Goal: Information Seeking & Learning: Check status

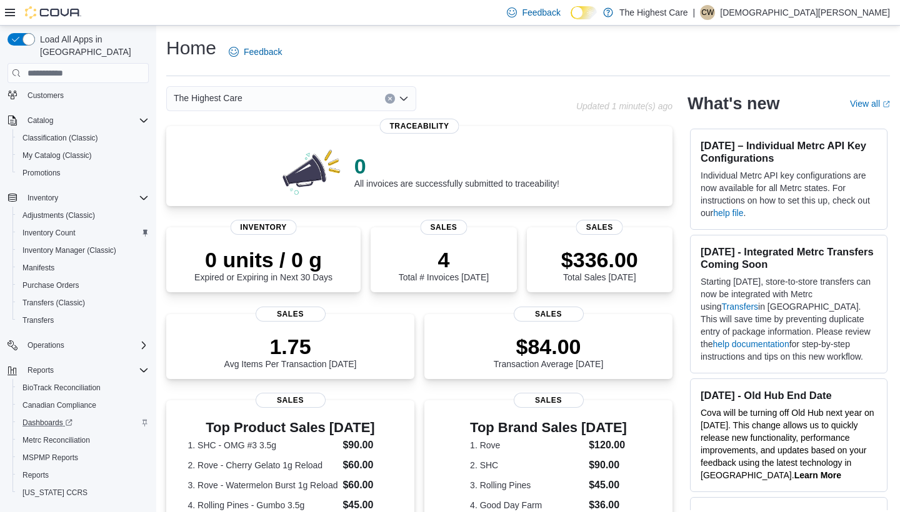
scroll to position [72, 0]
click at [39, 471] on span "Reports" at bounding box center [35, 476] width 26 height 10
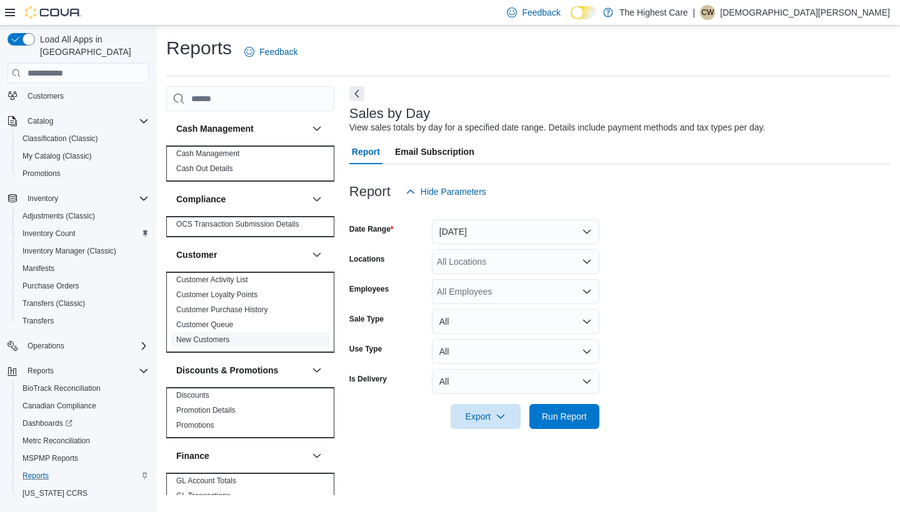
click at [196, 339] on link "New Customers" at bounding box center [202, 340] width 53 height 9
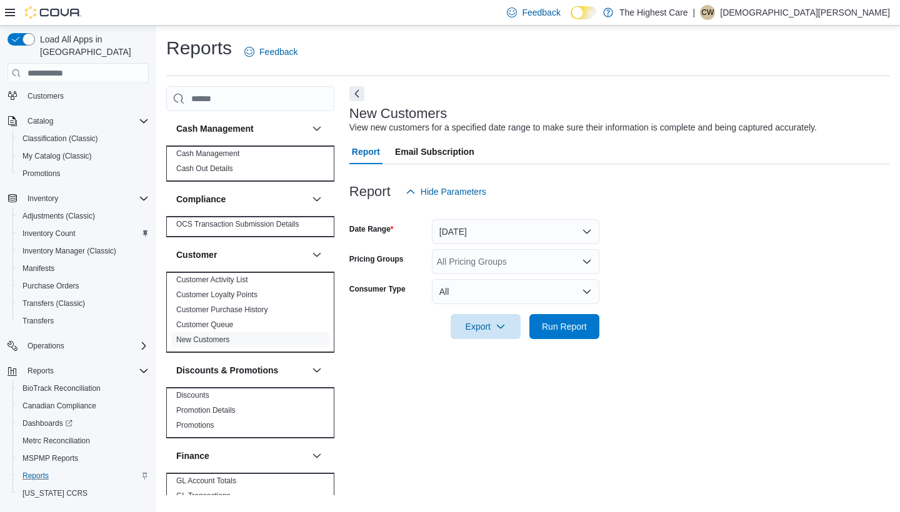
click at [511, 234] on button "Yesterday" at bounding box center [515, 231] width 167 height 25
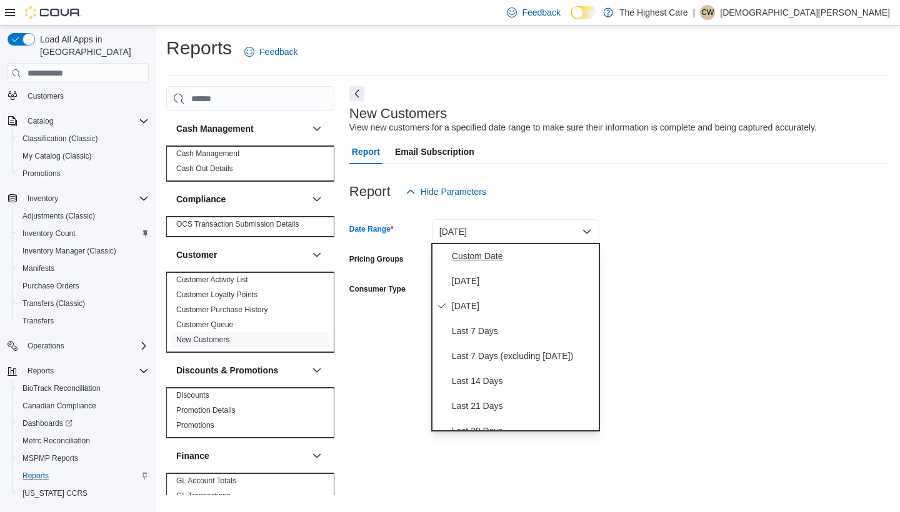
click at [495, 250] on span "Custom Date" at bounding box center [523, 256] width 142 height 15
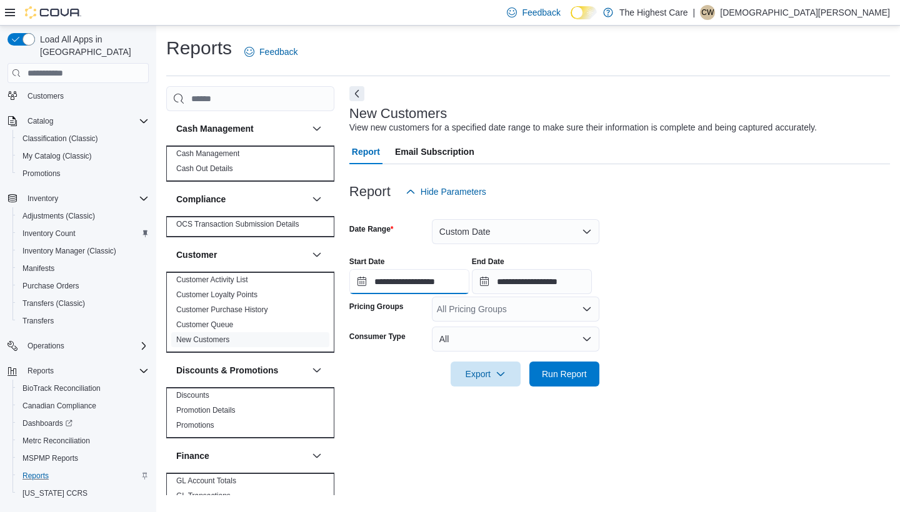
click at [359, 284] on input "**********" at bounding box center [409, 281] width 120 height 25
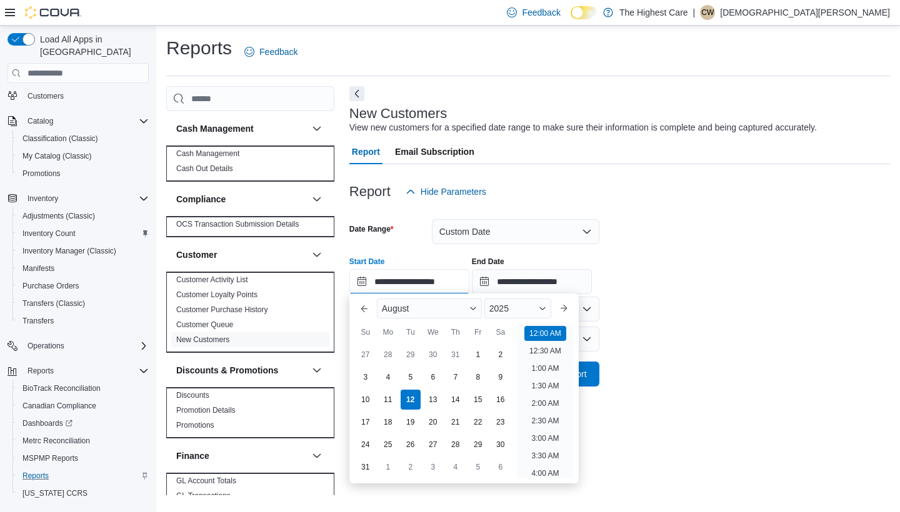
scroll to position [39, 0]
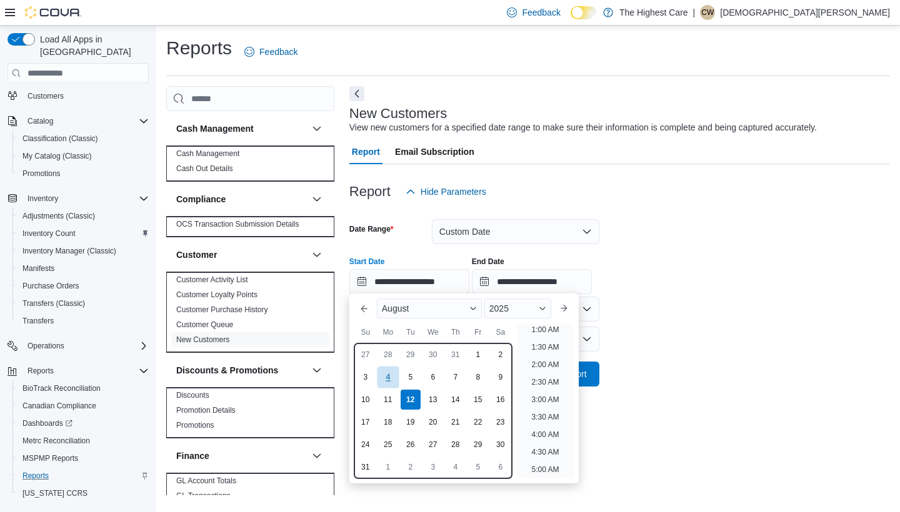
click at [389, 376] on div "4" at bounding box center [388, 377] width 22 height 22
type input "**********"
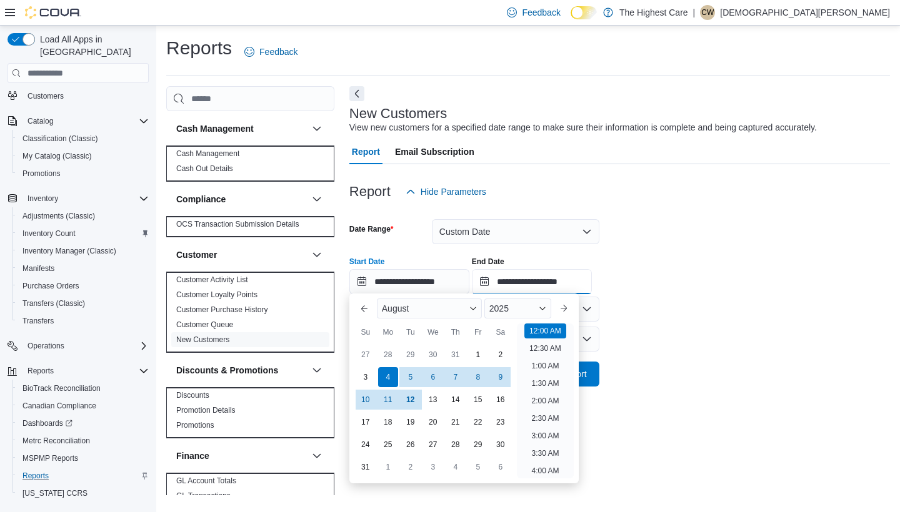
click at [506, 281] on input "**********" at bounding box center [532, 281] width 120 height 25
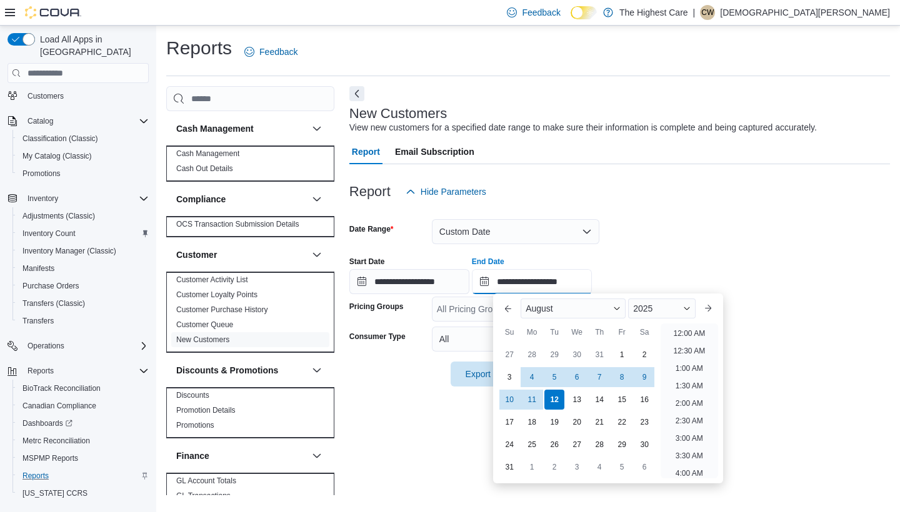
scroll to position [687, 0]
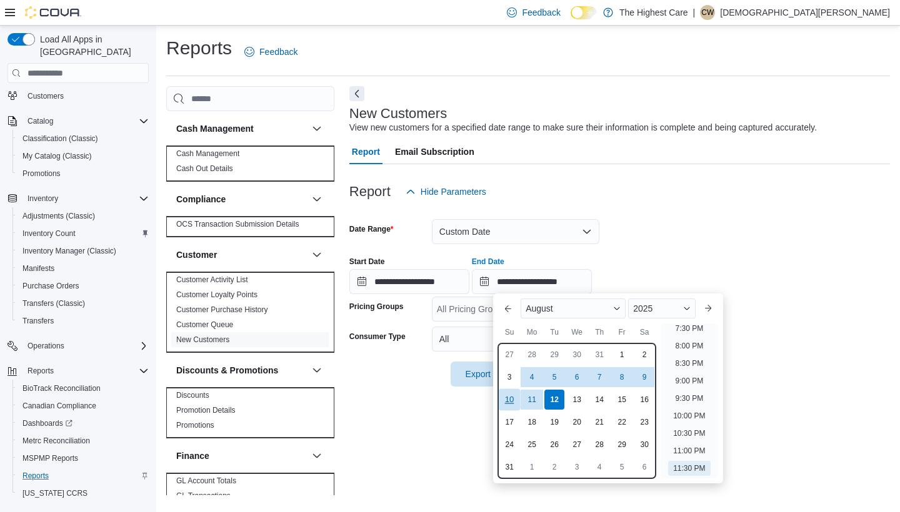
click at [511, 404] on div "10" at bounding box center [510, 400] width 22 height 22
type input "**********"
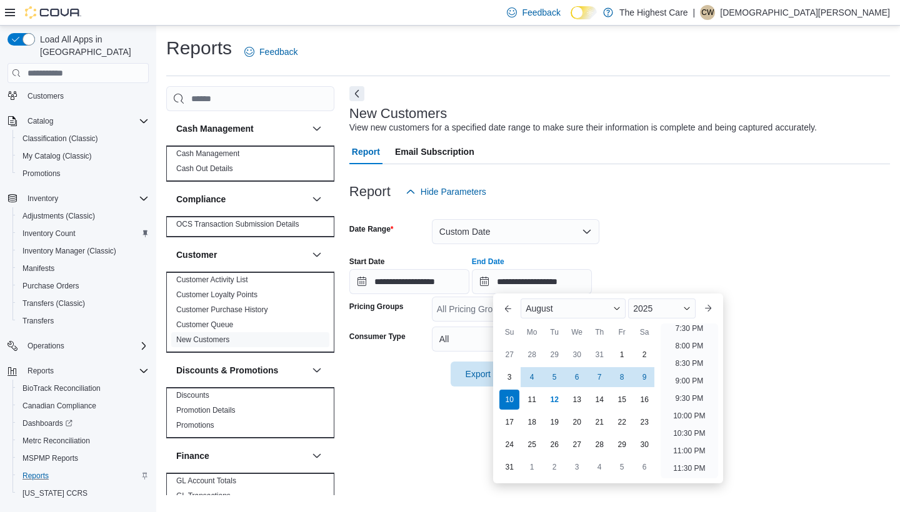
click at [744, 252] on div "**********" at bounding box center [619, 270] width 541 height 47
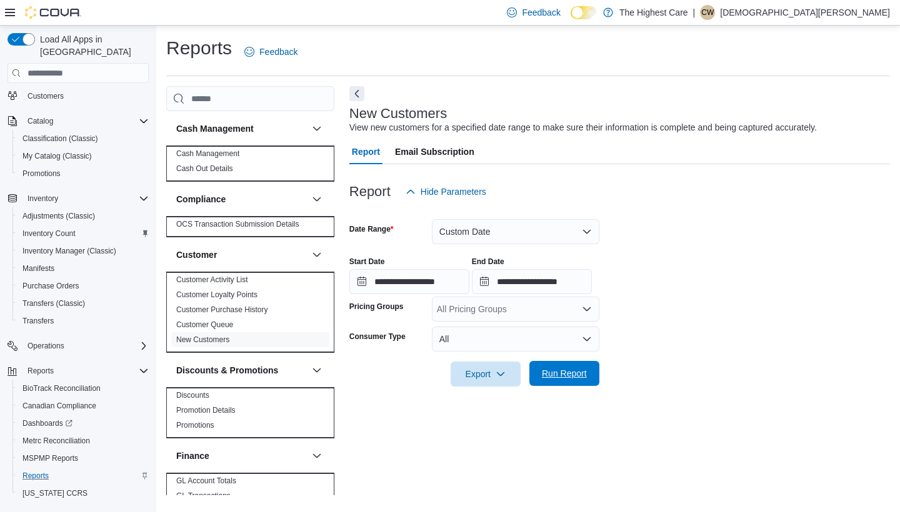
click at [556, 385] on span "Run Report" at bounding box center [564, 373] width 55 height 25
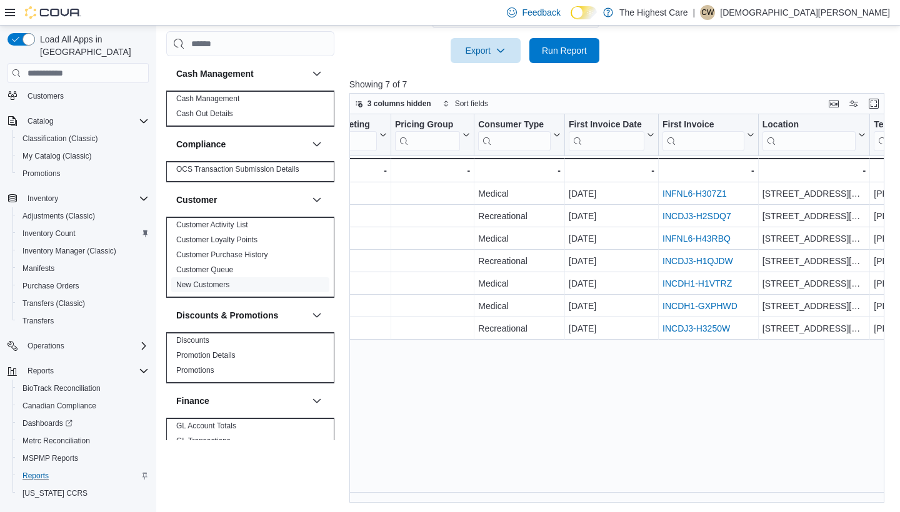
scroll to position [0, 542]
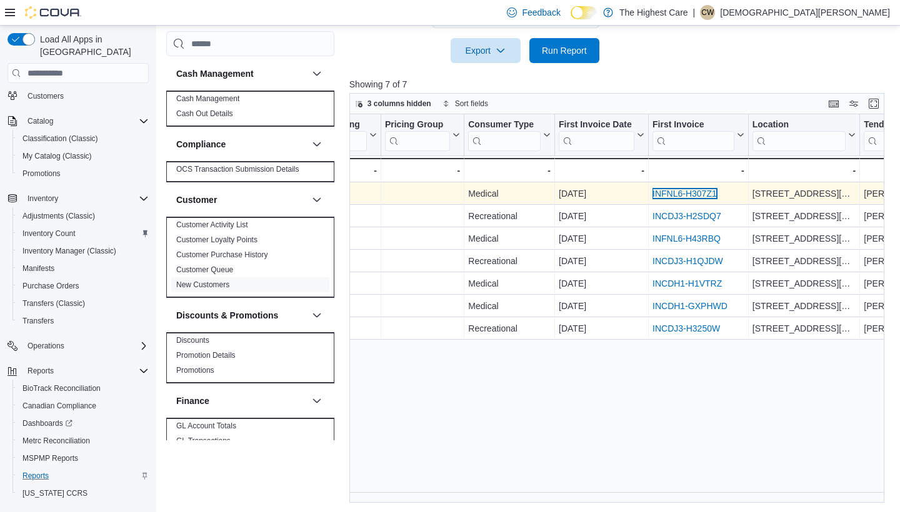
click at [681, 194] on link "INFNL6-H307Z1" at bounding box center [684, 194] width 64 height 10
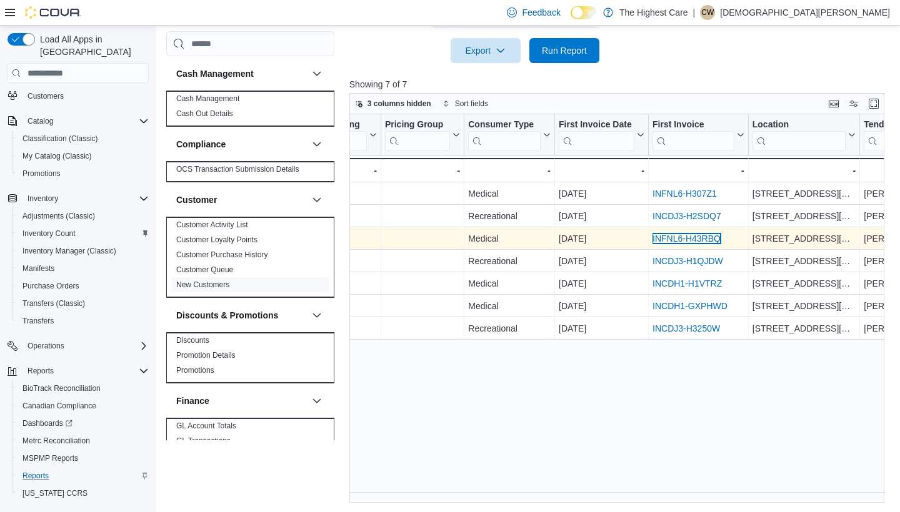
click at [686, 237] on link "INFNL6-H43RBQ" at bounding box center [686, 239] width 68 height 10
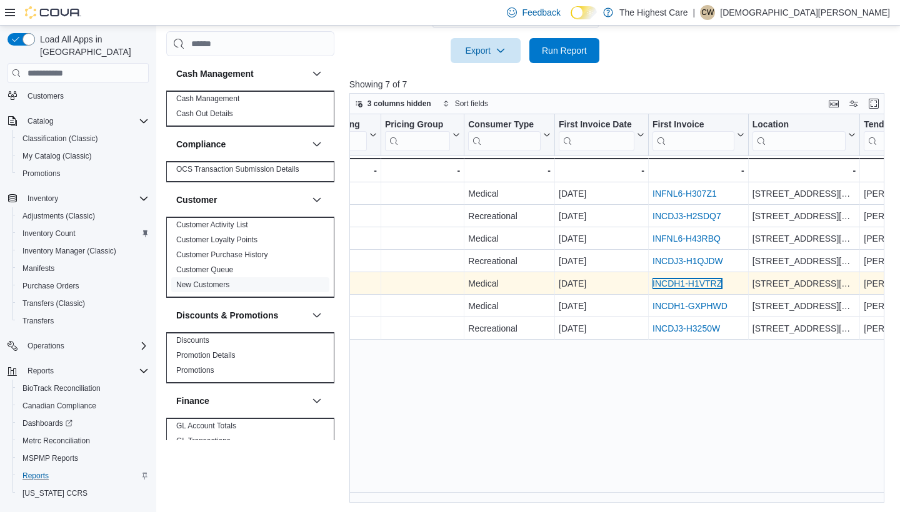
click at [677, 284] on link "INCDH1-H1VTRZ" at bounding box center [686, 284] width 69 height 10
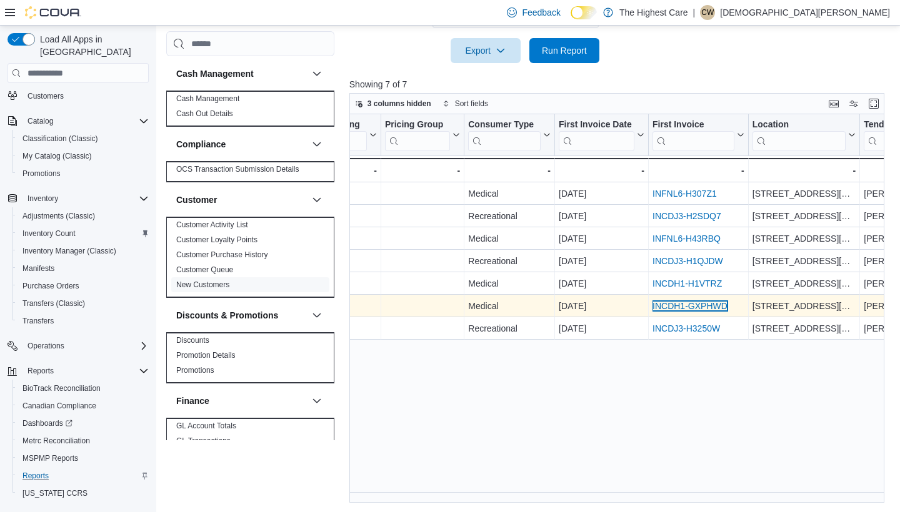
click at [671, 304] on link "INCDH1-GXPHWD" at bounding box center [689, 306] width 75 height 10
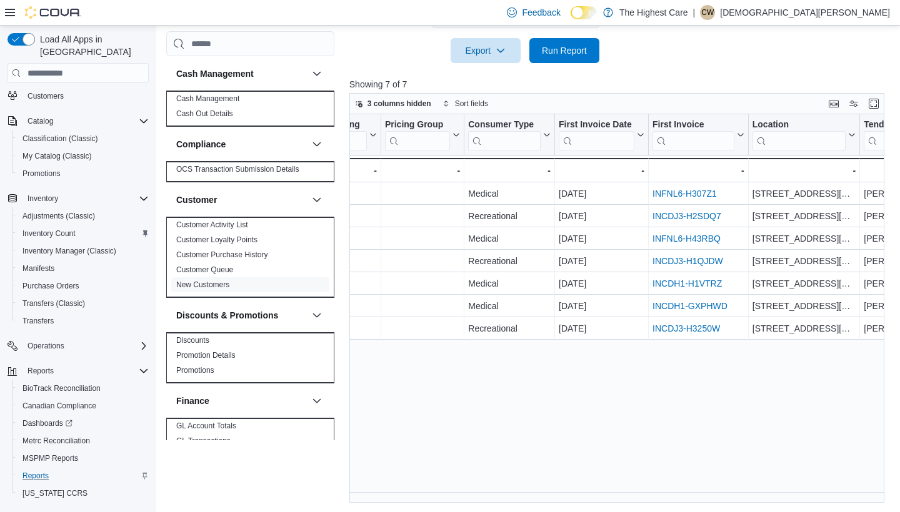
click at [504, 370] on div "Customer Click to view column header actions Govt ID Click to view column heade…" at bounding box center [617, 308] width 536 height 389
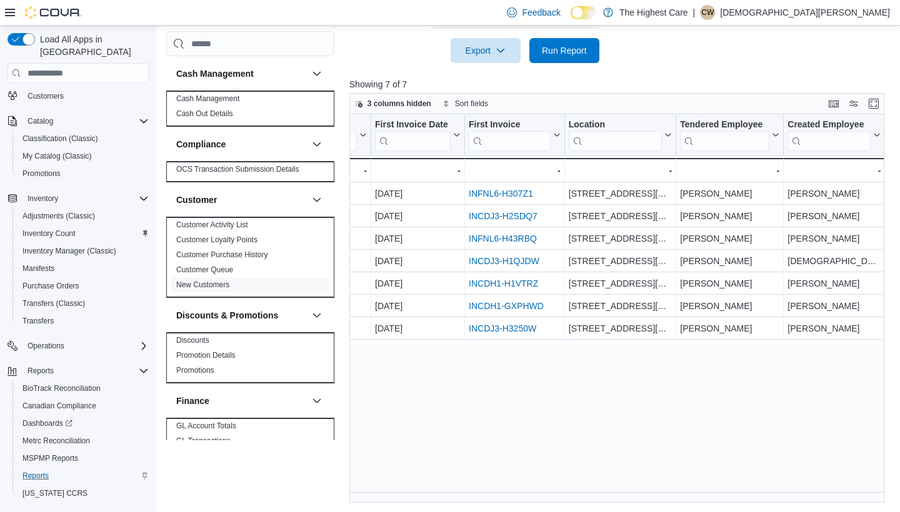
scroll to position [0, 726]
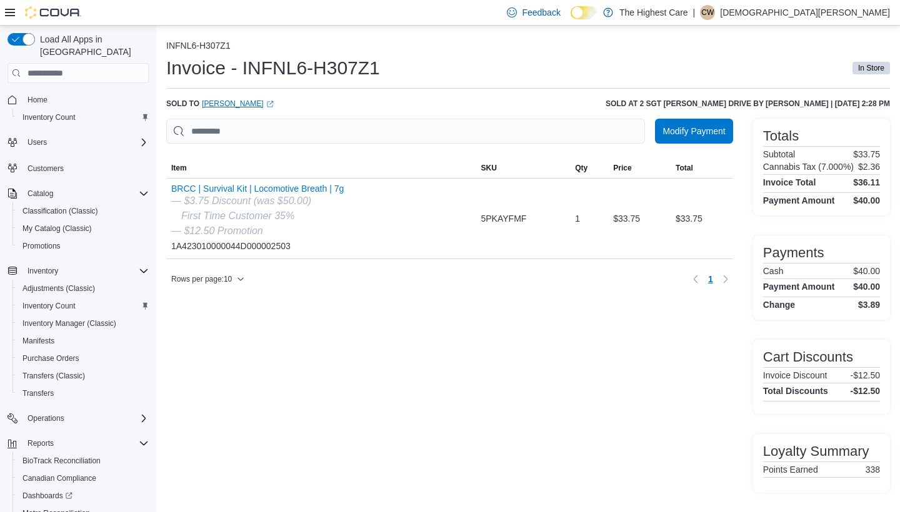
click at [232, 100] on link "Donnis Budro (opens in a new tab or window)" at bounding box center [238, 104] width 72 height 10
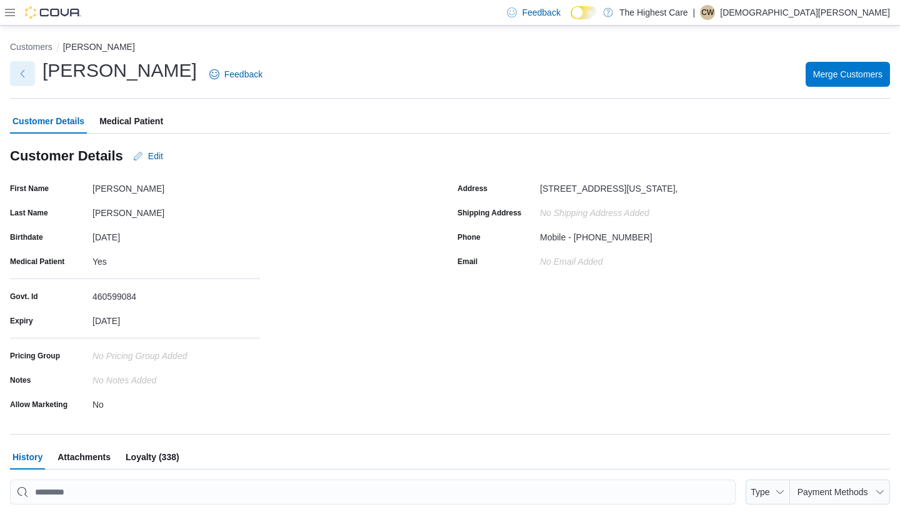
click at [24, 75] on button "Next" at bounding box center [22, 73] width 25 height 25
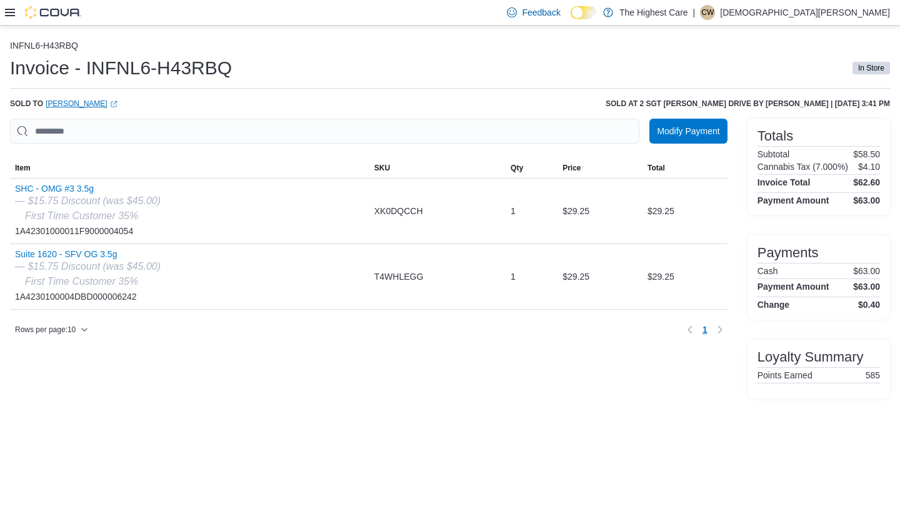
click at [93, 99] on link "[PERSON_NAME] (opens in a new tab or window)" at bounding box center [82, 104] width 72 height 10
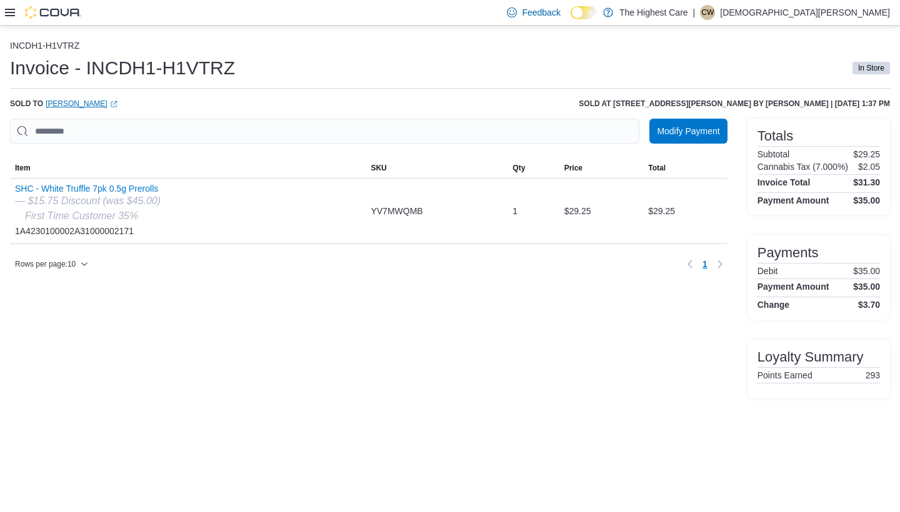
click at [90, 104] on link "Ronald Fleming (opens in a new tab or window)" at bounding box center [82, 104] width 72 height 10
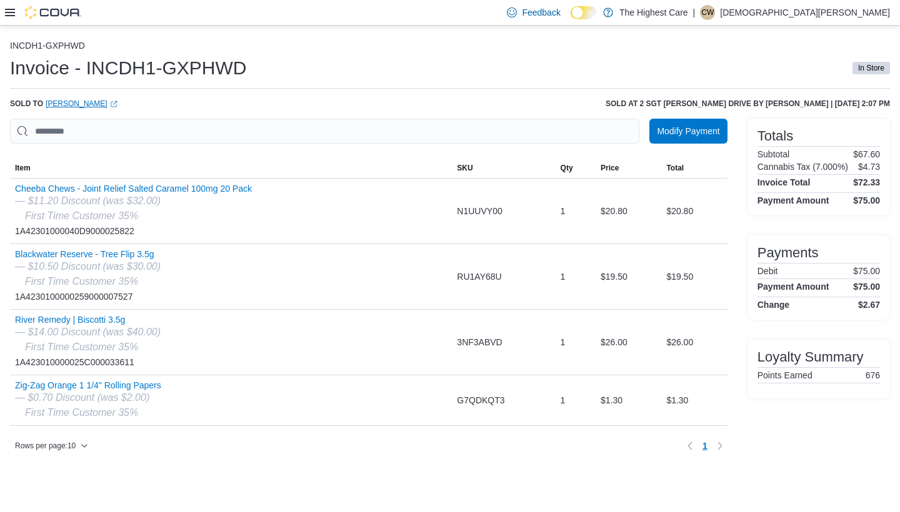
click at [74, 102] on link "Rosie George (opens in a new tab or window)" at bounding box center [82, 104] width 72 height 10
